Goal: Check status: Check status

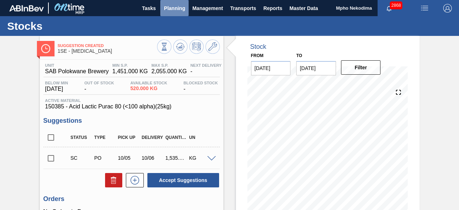
click at [174, 5] on span "Planning" at bounding box center [174, 8] width 21 height 9
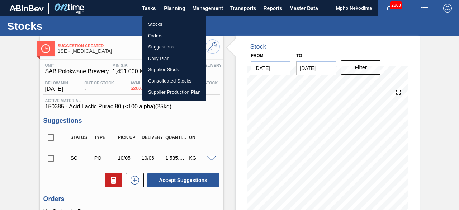
click at [166, 23] on li "Stocks" at bounding box center [174, 24] width 64 height 11
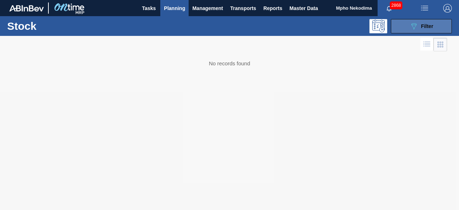
click at [405, 27] on button "089F7B8B-B2A5-4AFE-B5C0-19BA573D28AC Filter" at bounding box center [421, 26] width 61 height 14
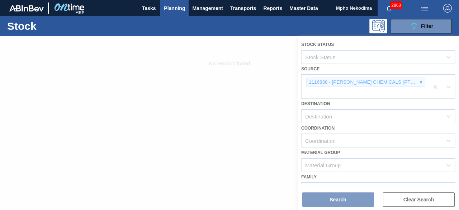
click at [409, 80] on div at bounding box center [229, 123] width 459 height 174
click at [435, 82] on div at bounding box center [229, 123] width 459 height 174
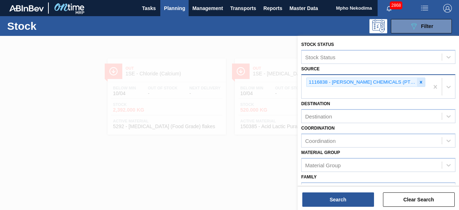
click at [419, 83] on icon at bounding box center [421, 82] width 5 height 5
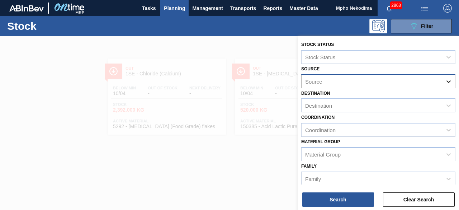
click at [448, 82] on icon at bounding box center [448, 81] width 7 height 7
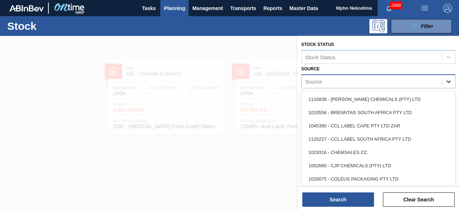
click at [448, 82] on icon at bounding box center [448, 81] width 7 height 7
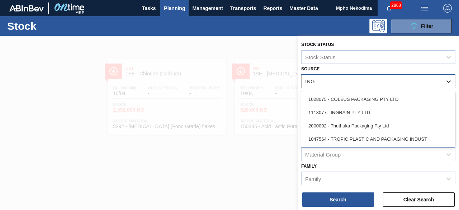
type input "INGR"
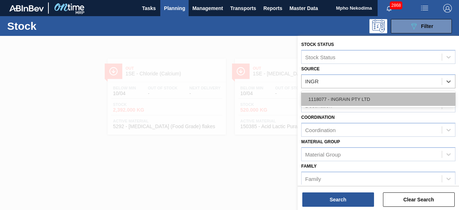
click at [389, 98] on div "1118077 - INGRAIN PTY LTD" at bounding box center [378, 99] width 154 height 13
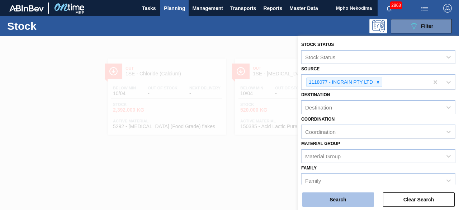
click at [345, 200] on button "Search" at bounding box center [338, 199] width 72 height 14
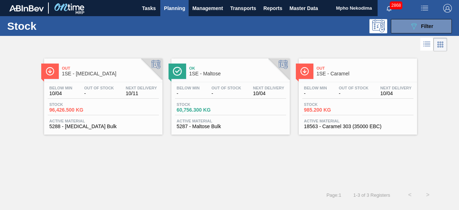
click at [328, 124] on span "18563 - Caramel 303 (35000 EBC)" at bounding box center [358, 126] width 108 height 5
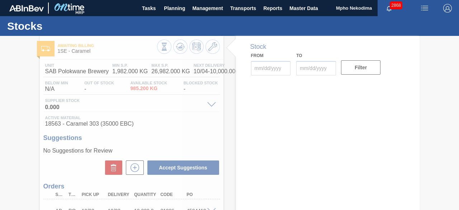
type input "[DATE]"
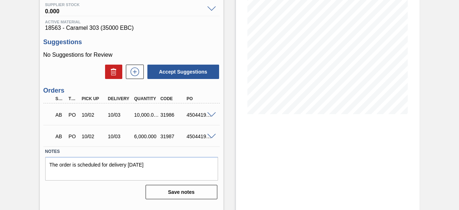
scroll to position [96, 0]
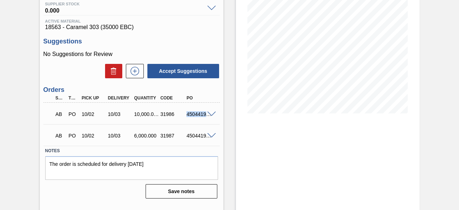
drag, startPoint x: 186, startPoint y: 113, endPoint x: 211, endPoint y: 118, distance: 24.9
click at [211, 118] on div "AB PO 10/02 10/03 10,000.000 31986 4504419283" at bounding box center [131, 113] width 176 height 18
copy div "4504419283"
